Goal: Check status

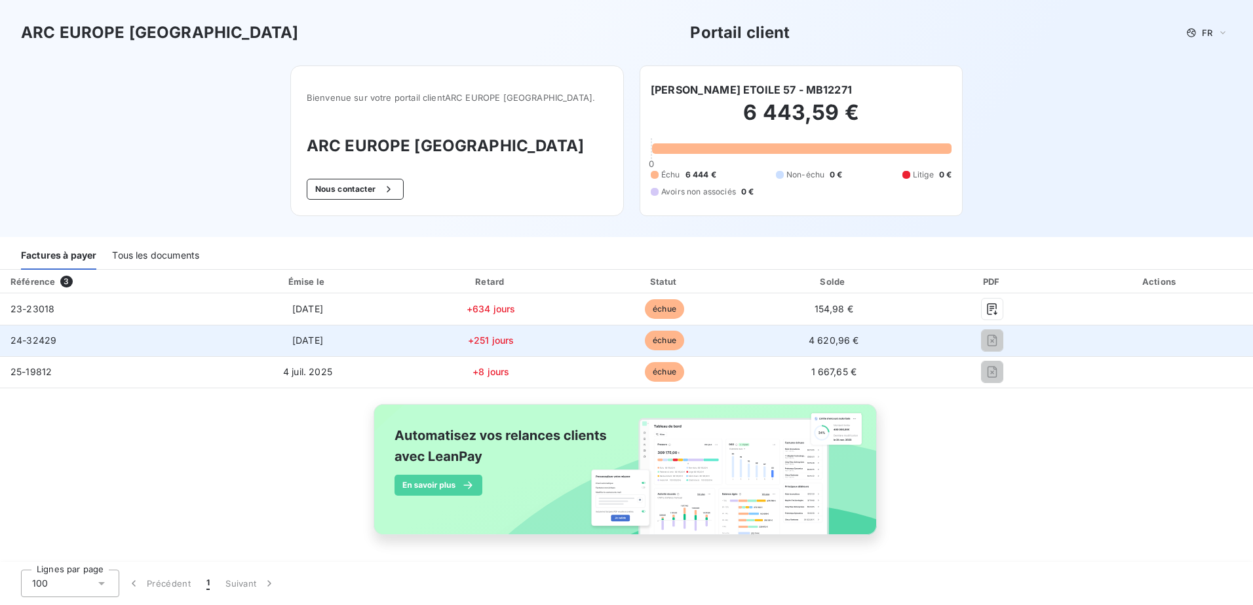
click at [814, 340] on span "4 620,96 €" at bounding box center [834, 340] width 50 height 11
click at [292, 345] on span "[DATE]" at bounding box center [307, 340] width 31 height 11
click at [22, 341] on span "24-32429" at bounding box center [33, 340] width 46 height 11
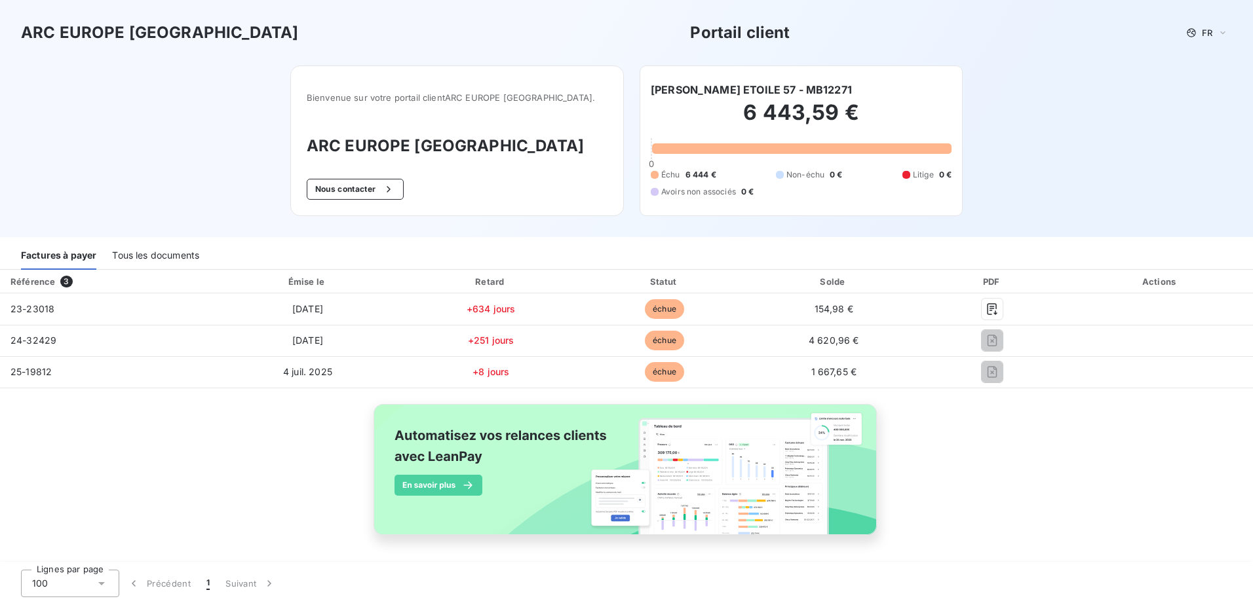
click at [148, 254] on div "Tous les documents" at bounding box center [155, 256] width 87 height 28
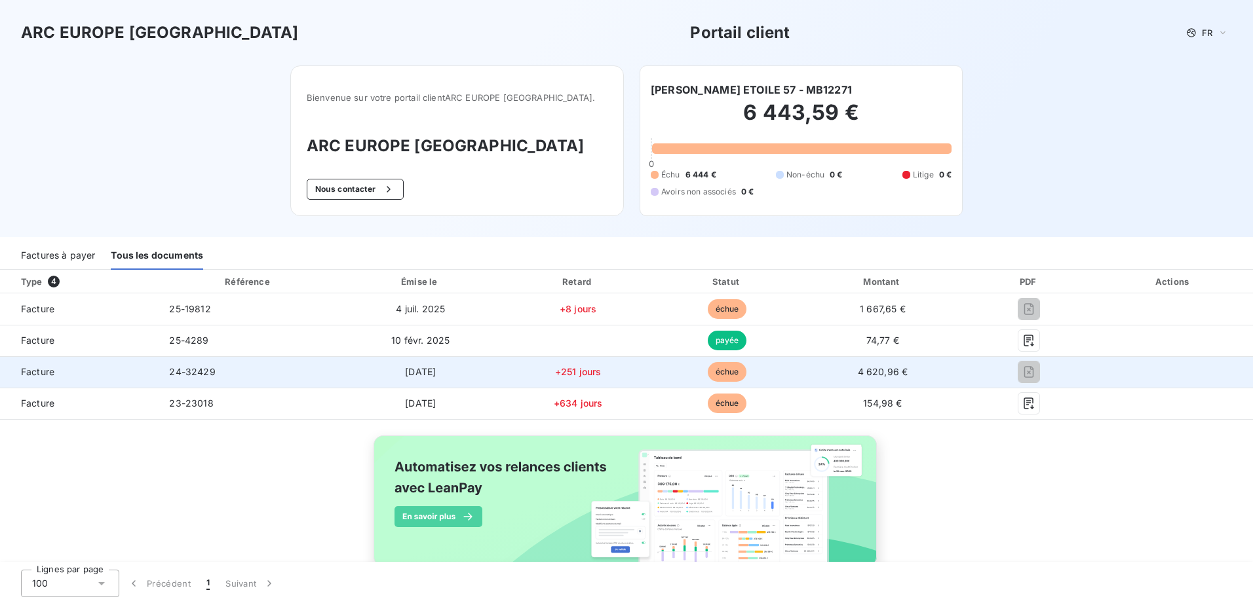
click at [33, 374] on span "Facture" at bounding box center [79, 372] width 138 height 13
click at [172, 366] on td "24-32429" at bounding box center [249, 371] width 180 height 31
drag, startPoint x: 172, startPoint y: 366, endPoint x: 206, endPoint y: 371, distance: 33.8
click at [187, 371] on span "24-32429" at bounding box center [192, 371] width 46 height 11
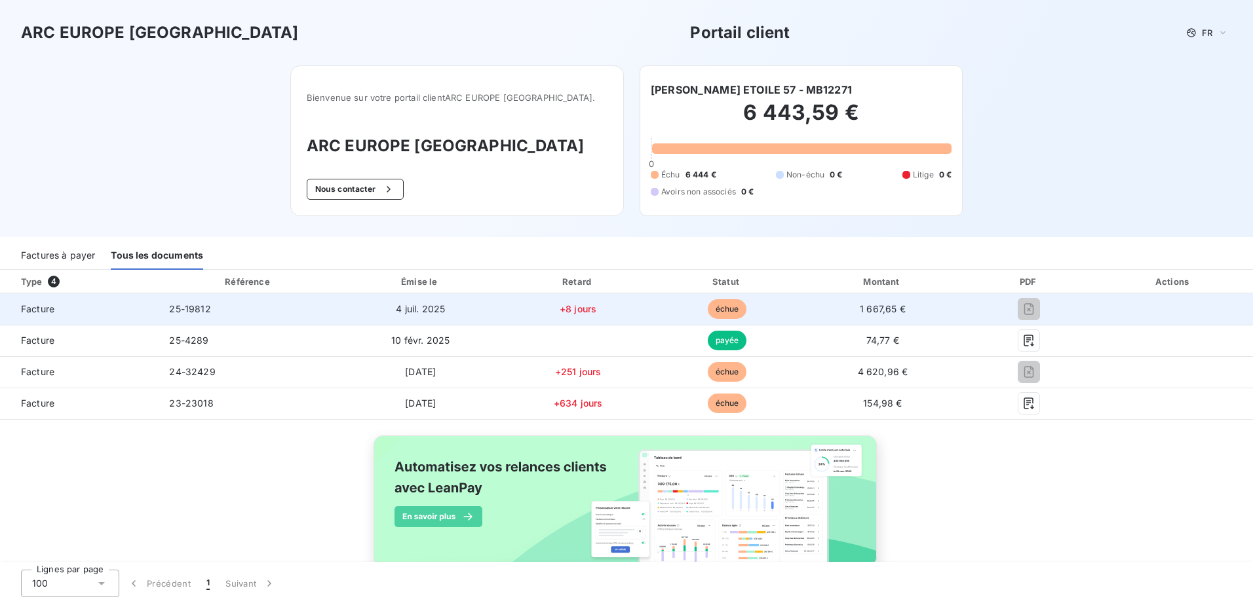
click at [339, 303] on td "4 juil. 2025" at bounding box center [421, 309] width 164 height 31
